Goal: Task Accomplishment & Management: Manage account settings

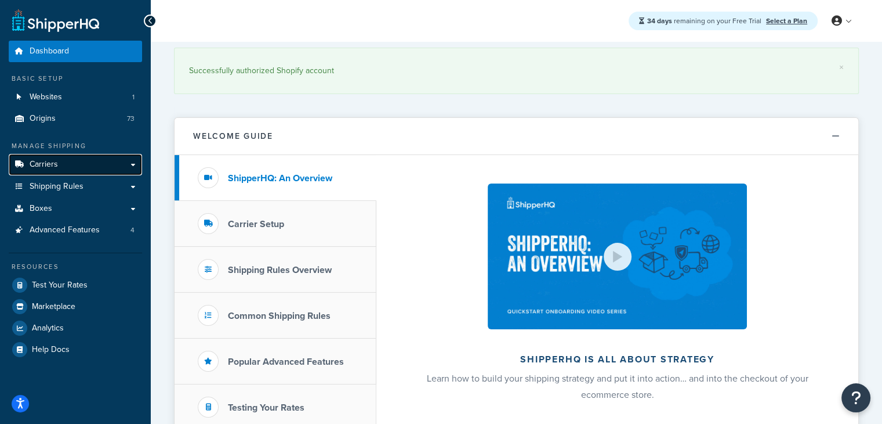
click at [93, 173] on link "Carriers" at bounding box center [75, 164] width 133 height 21
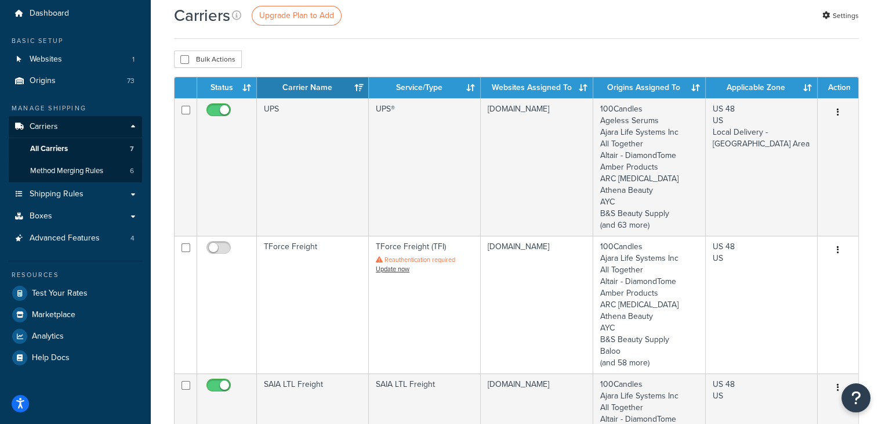
scroll to position [58, 0]
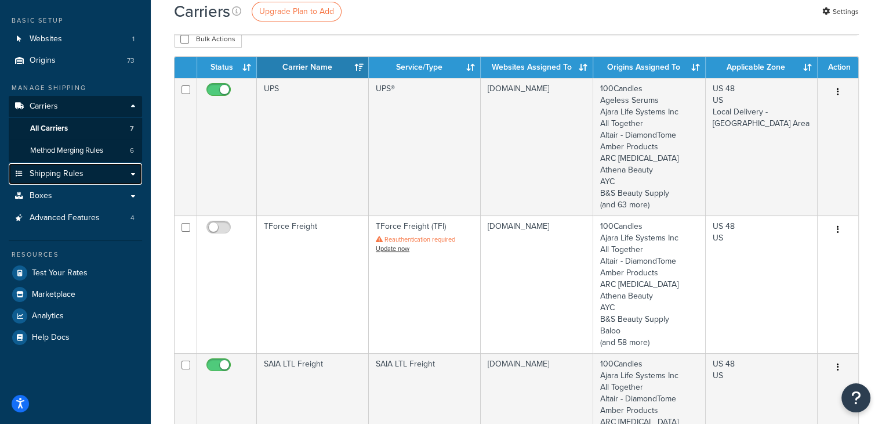
click at [81, 178] on span "Shipping Rules" at bounding box center [57, 174] width 54 height 10
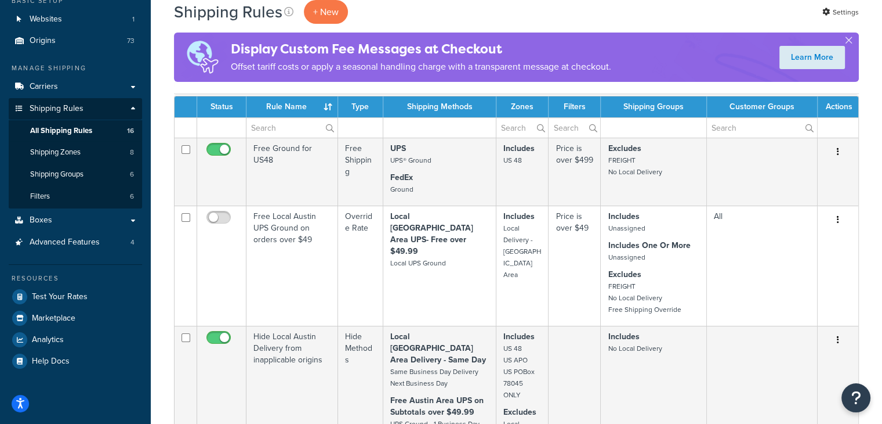
scroll to position [58, 0]
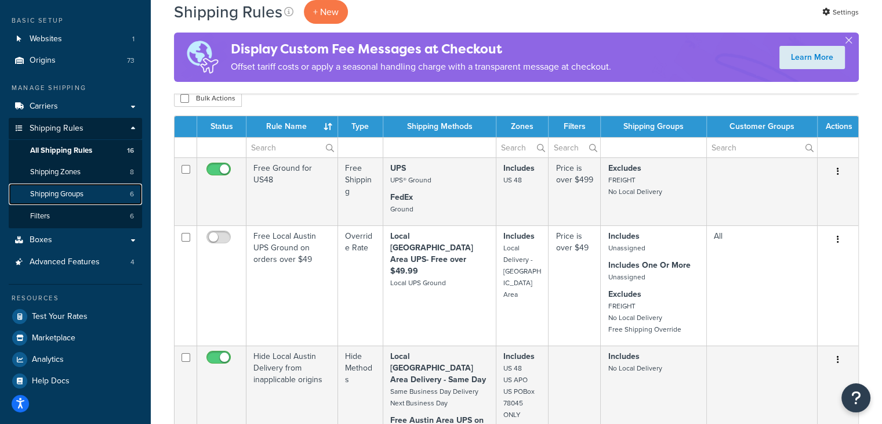
click at [78, 201] on link "Shipping Groups 6" at bounding box center [75, 193] width 133 height 21
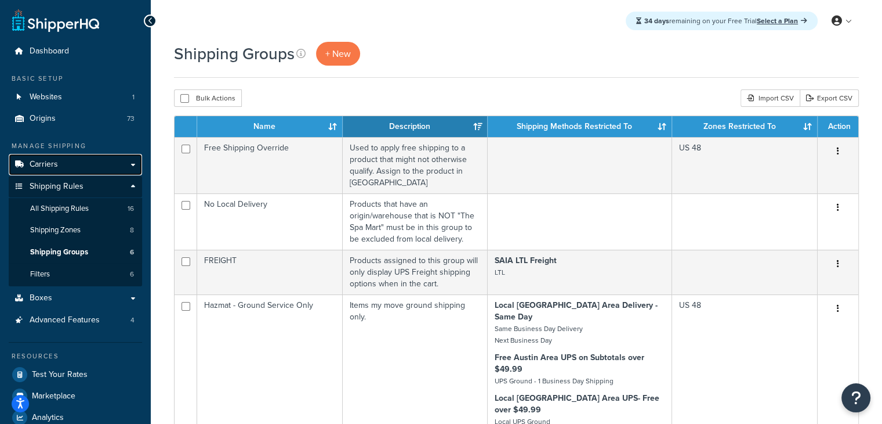
click at [104, 167] on link "Carriers" at bounding box center [75, 164] width 133 height 21
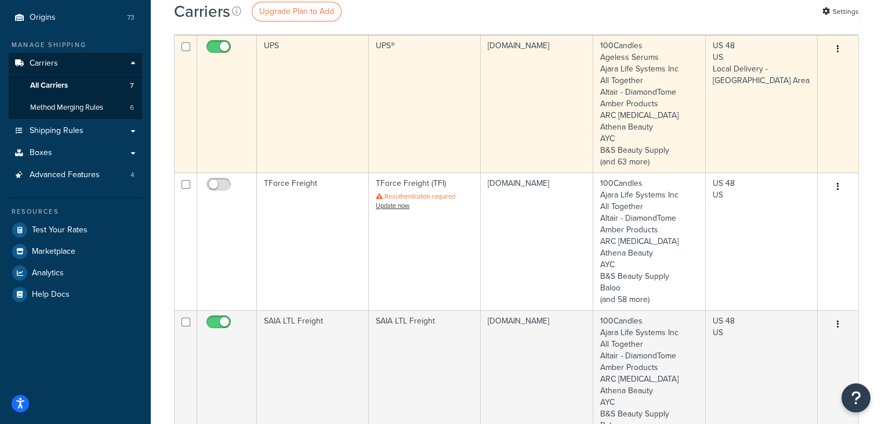
scroll to position [58, 0]
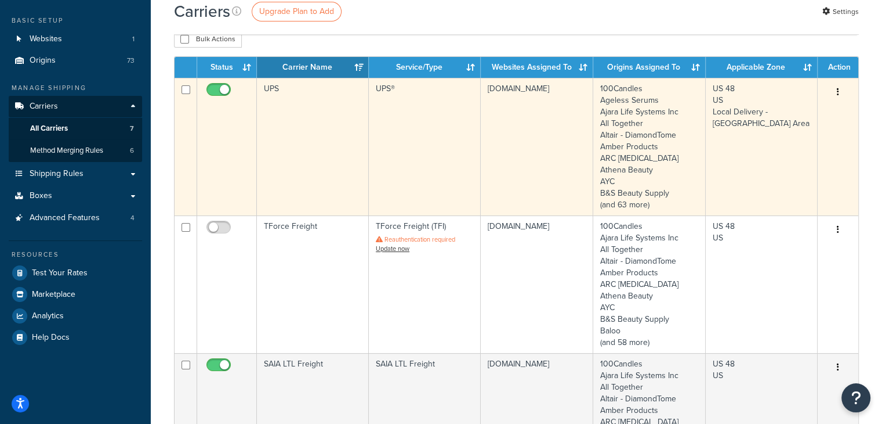
click at [218, 91] on input "checkbox" at bounding box center [220, 92] width 32 height 15
checkbox input "false"
